Goal: Task Accomplishment & Management: Complete application form

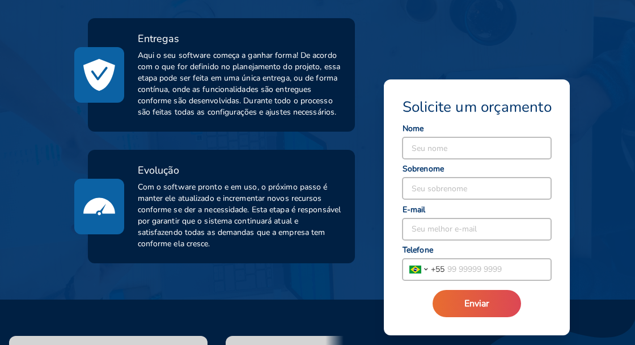
scroll to position [708, 0]
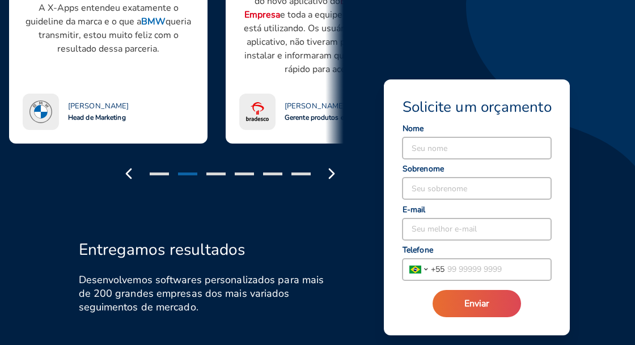
click at [281, 185] on div at bounding box center [230, 174] width 227 height 24
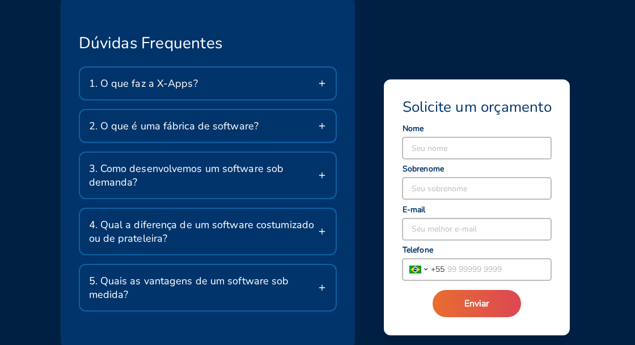
scroll to position [2139, 0]
click at [476, 152] on input at bounding box center [476, 148] width 149 height 22
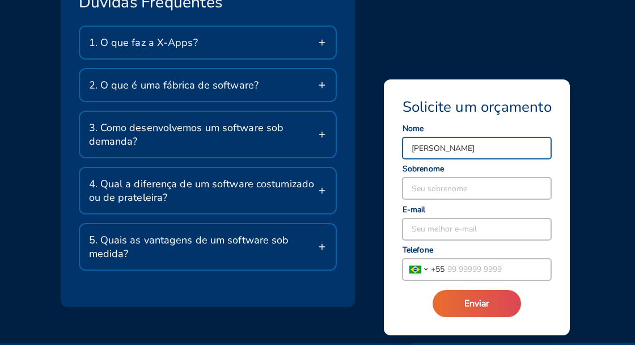
scroll to position [2201, 0]
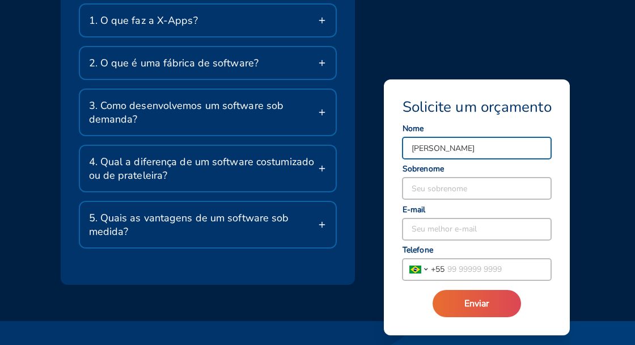
type input "[PERSON_NAME]"
click at [368, 222] on div "Dúvidas Frequentes 1. O que faz a X-Apps? Somos especialistas em desenvolviment…" at bounding box center [311, 103] width 528 height 364
click at [457, 192] on input at bounding box center [476, 188] width 149 height 22
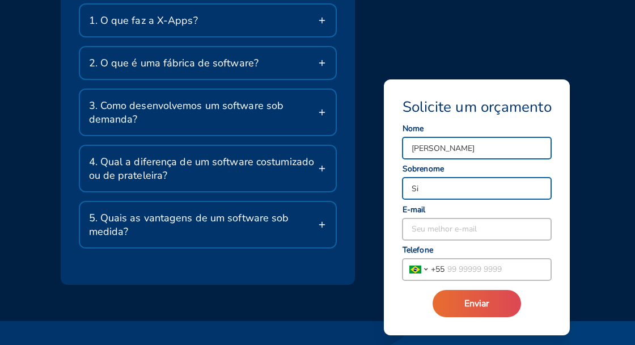
type input "S"
click at [506, 150] on input "[PERSON_NAME]" at bounding box center [476, 148] width 149 height 22
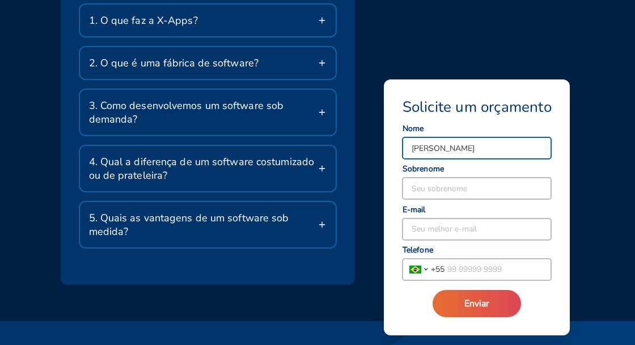
type input "[PERSON_NAME]"
click at [455, 188] on input at bounding box center [476, 188] width 149 height 22
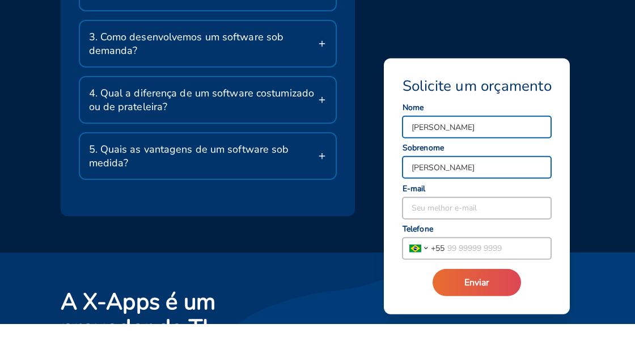
type input "[PERSON_NAME]"
click at [366, 152] on div "Dúvidas Frequentes 1. O que faz a X-Apps? Somos especialistas em desenvolviment…" at bounding box center [311, 55] width 528 height 364
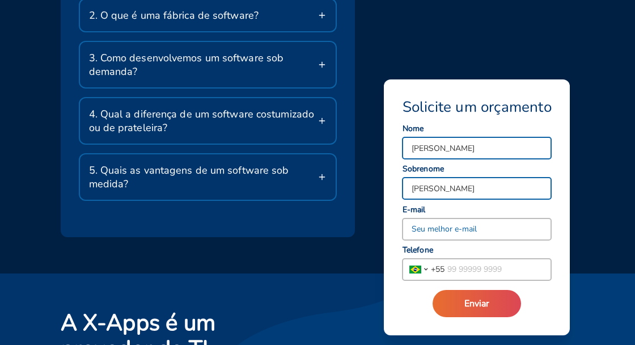
click at [449, 231] on input at bounding box center [476, 229] width 149 height 22
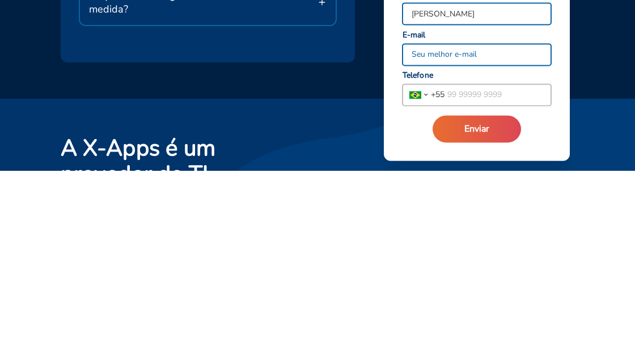
type input "N"
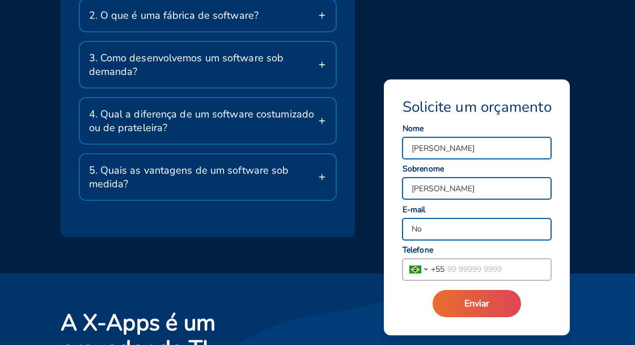
type input "N"
click at [416, 231] on input "Nn" at bounding box center [476, 229] width 149 height 22
type input "J"
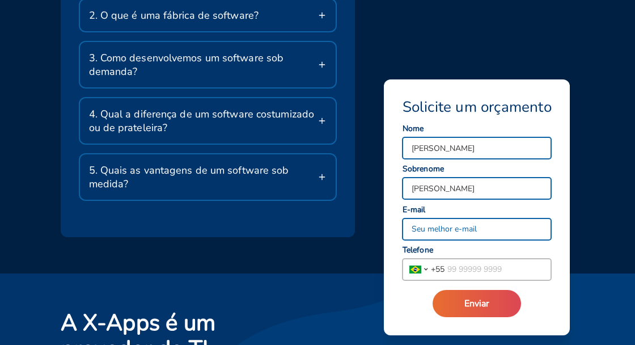
type input "3"
click at [413, 230] on input "3" at bounding box center [476, 229] width 149 height 22
click at [421, 231] on input "Nnnn3" at bounding box center [476, 229] width 149 height 22
click at [512, 232] on input "Novakrandolph3" at bounding box center [476, 229] width 149 height 22
type input "B"
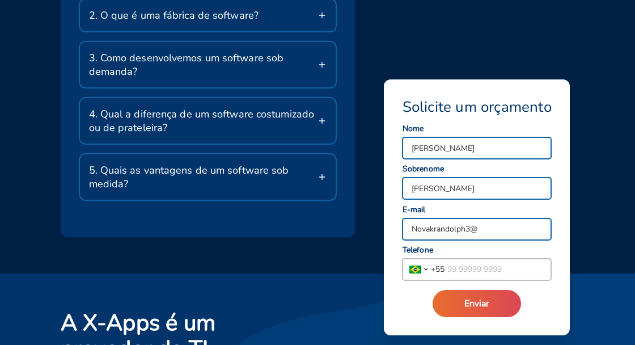
click at [500, 224] on input "Novakrandolph3@" at bounding box center [476, 229] width 149 height 22
click at [507, 225] on input "Novakrandolph3@" at bounding box center [476, 229] width 149 height 22
click at [364, 199] on div "Dúvidas Frequentes 1. O que faz a X-Apps? Somos especialistas em desenvolviment…" at bounding box center [311, 55] width 528 height 364
click at [512, 232] on input "Novakrandolph3@" at bounding box center [476, 229] width 149 height 22
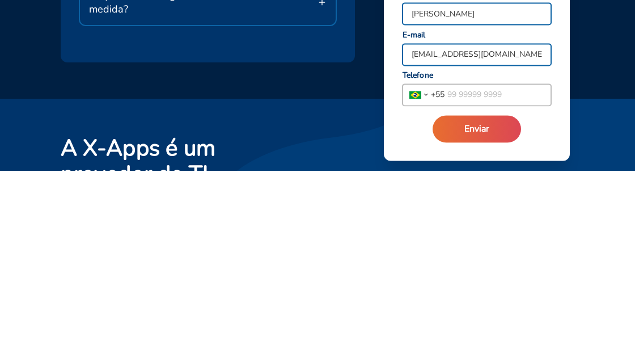
click at [421, 228] on input "[EMAIL_ADDRESS][DOMAIN_NAME]" at bounding box center [476, 229] width 149 height 22
type input "[EMAIL_ADDRESS][DOMAIN_NAME]"
click at [512, 269] on input "tel" at bounding box center [497, 269] width 107 height 22
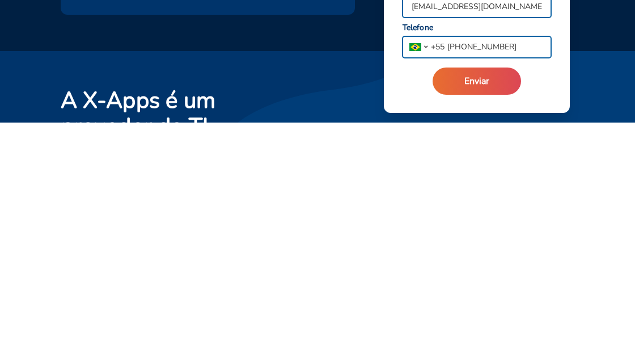
type input "[PHONE_NUMBER]"
click at [490, 305] on button "Enviar" at bounding box center [476, 303] width 88 height 27
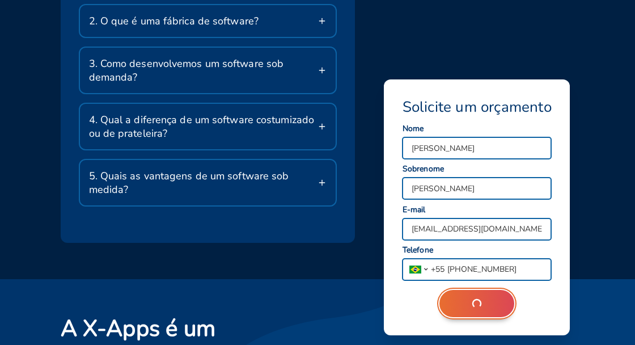
scroll to position [2243, 0]
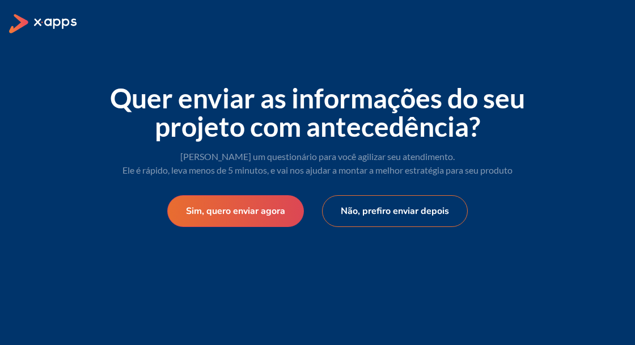
click at [373, 220] on button "Não, prefiro enviar depois" at bounding box center [395, 211] width 146 height 32
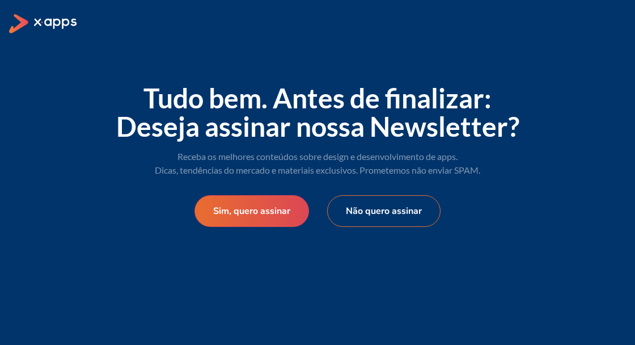
click at [353, 209] on button "Não quero assinar" at bounding box center [383, 211] width 113 height 32
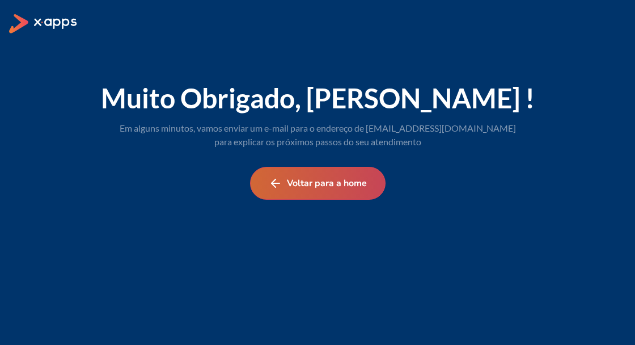
click at [279, 189] on icon at bounding box center [276, 183] width 14 height 14
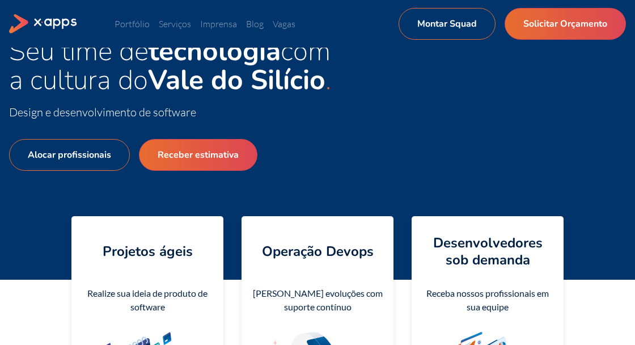
scroll to position [46, 0]
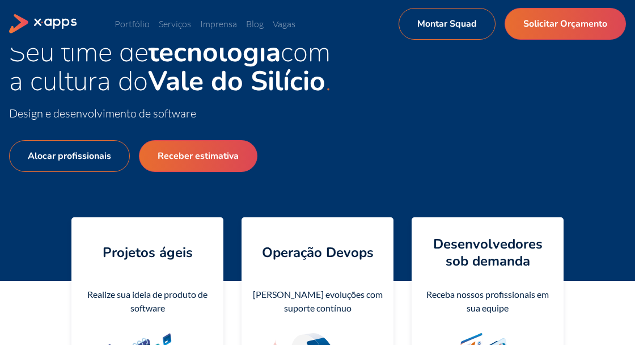
click at [86, 155] on link "Alocar profissionais" at bounding box center [69, 156] width 121 height 32
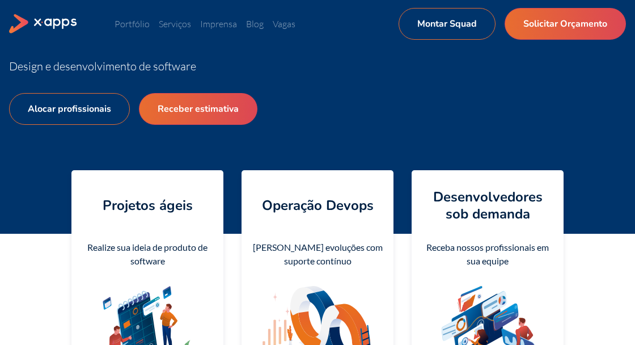
scroll to position [100, 0]
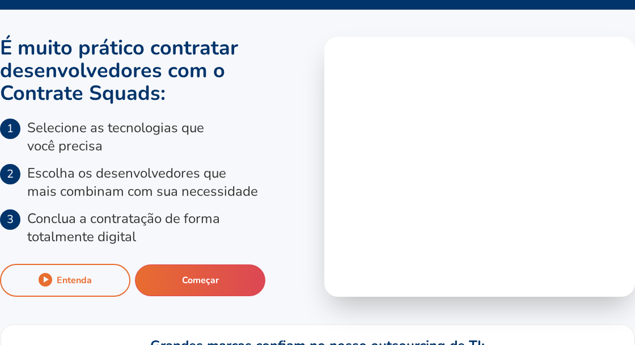
scroll to position [43, 0]
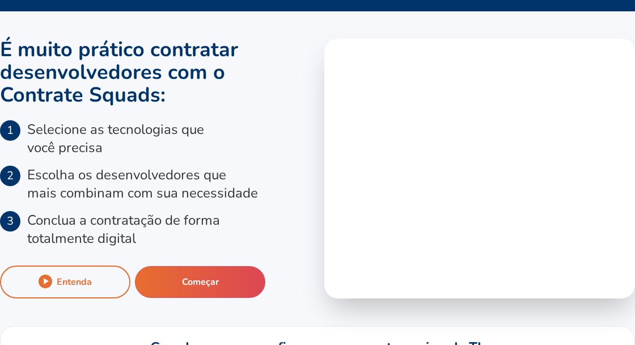
click at [92, 290] on button "Entenda" at bounding box center [65, 281] width 130 height 33
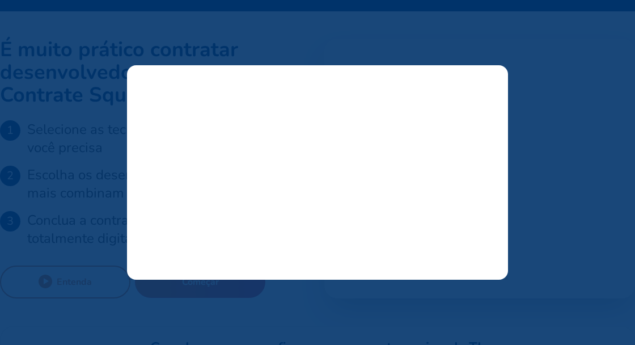
click at [495, 86] on icon at bounding box center [492, 79] width 14 height 14
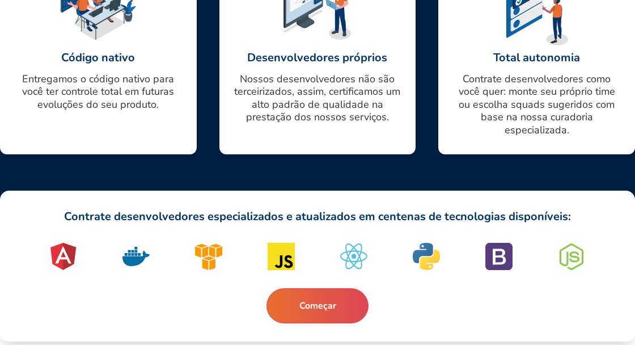
scroll to position [1698, 0]
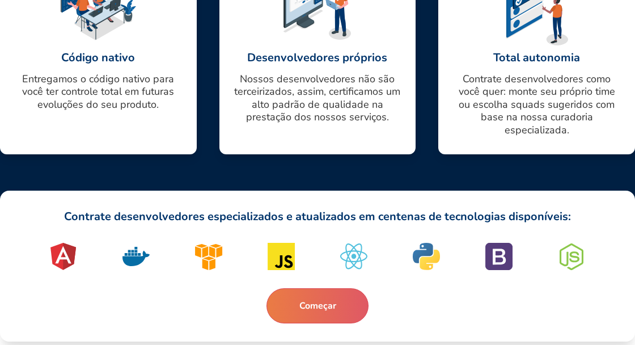
click at [288, 323] on button "Começar" at bounding box center [317, 305] width 102 height 35
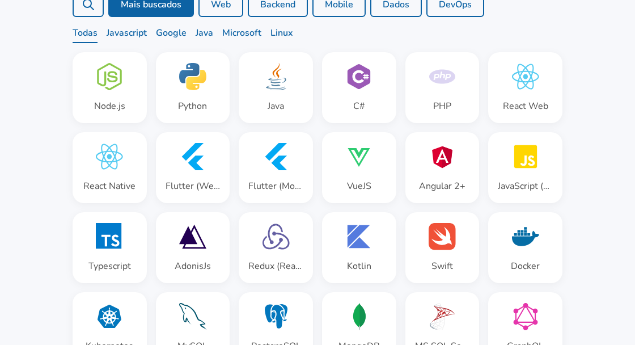
scroll to position [128, 0]
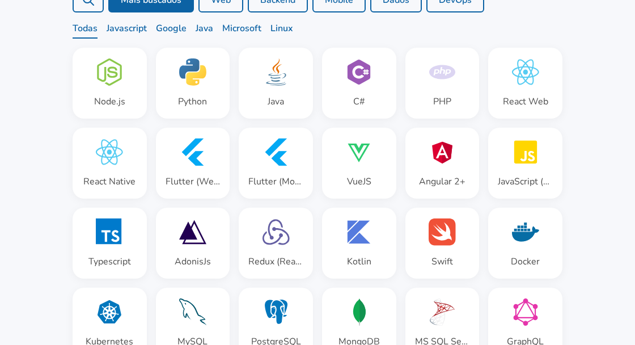
click at [276, 103] on div "Java" at bounding box center [276, 102] width 16 height 14
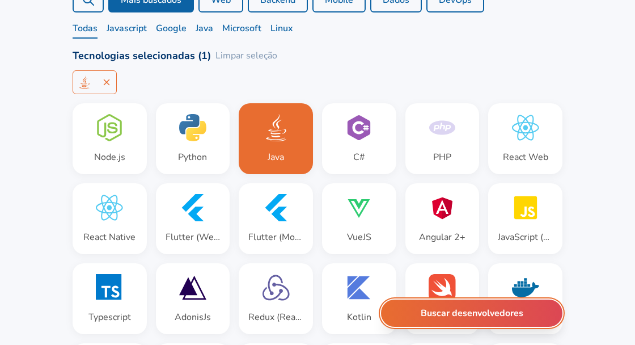
click at [420, 317] on button "Buscar desenvolvedores" at bounding box center [471, 312] width 181 height 27
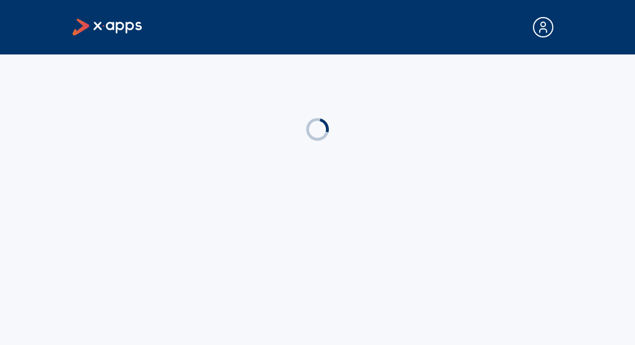
scroll to position [54, 0]
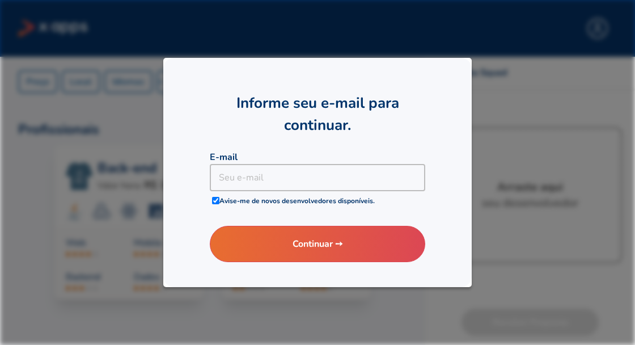
click at [134, 138] on div at bounding box center [317, 172] width 635 height 345
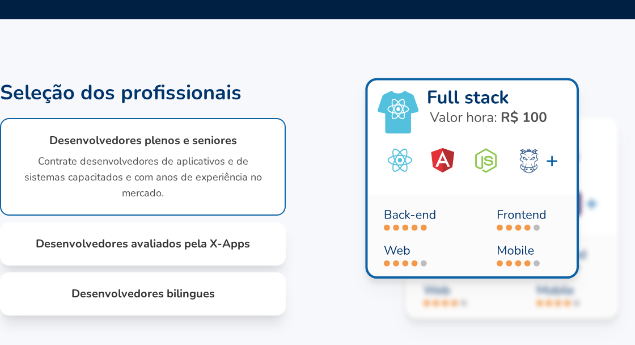
scroll to position [784, 0]
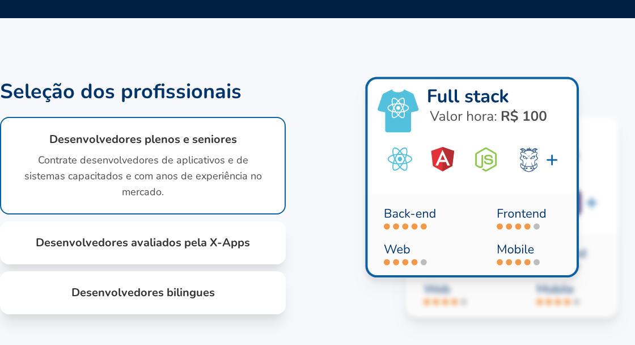
click at [80, 264] on div "Desenvolvedores avaliados pela X-Apps Encontre desenvolvedores front end, back …" at bounding box center [143, 242] width 286 height 43
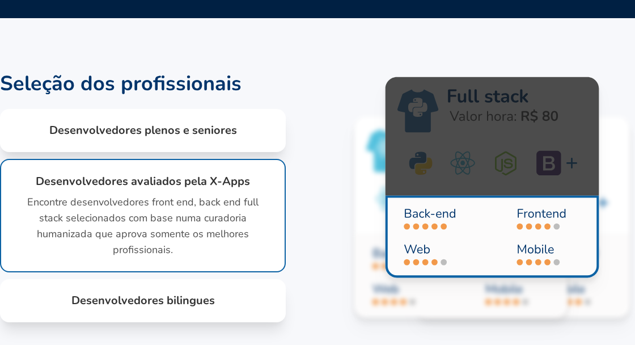
click at [88, 322] on div "Desenvolvedores bilingues Além de contratar desenvolvedores com anos de experiê…" at bounding box center [143, 300] width 286 height 43
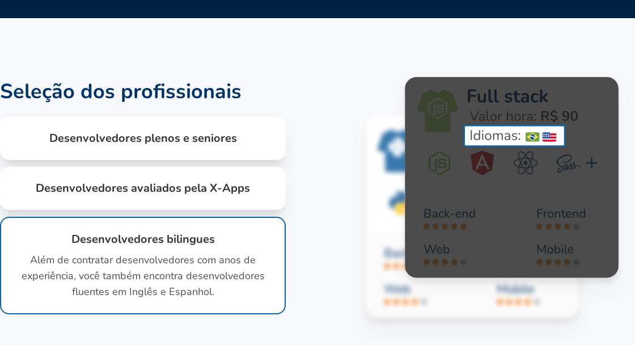
scroll to position [793, 0]
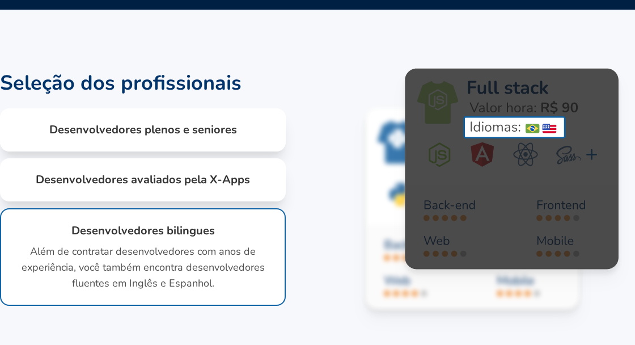
click at [69, 151] on div "Desenvolvedores plenos e seniores Contrate desenvolvedores de aplicativos e de …" at bounding box center [143, 129] width 286 height 43
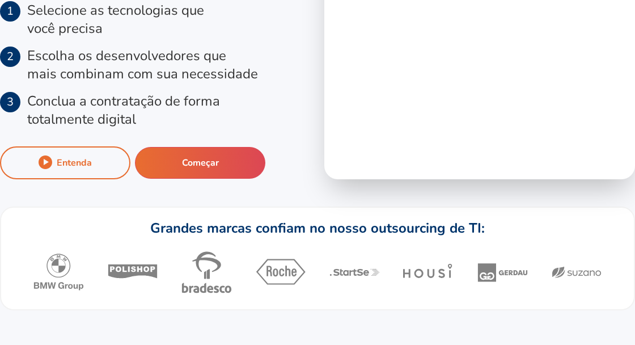
scroll to position [151, 0]
